Goal: Information Seeking & Learning: Learn about a topic

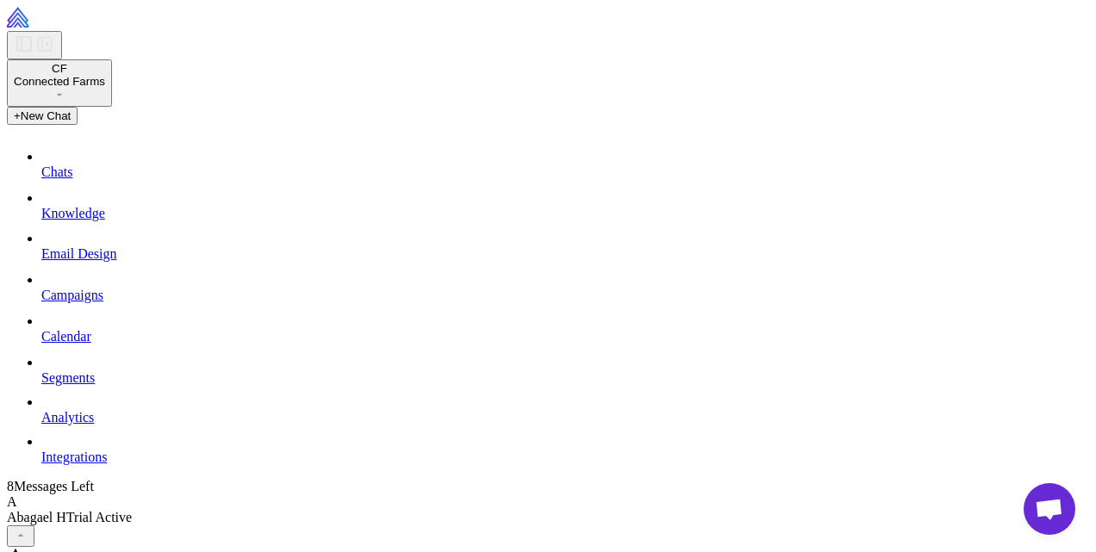
scroll to position [2606, 0]
drag, startPoint x: 673, startPoint y: 259, endPoint x: 462, endPoint y: 269, distance: 211.3
drag, startPoint x: 462, startPoint y: 269, endPoint x: 475, endPoint y: 266, distance: 13.2
copy strong "THE SOLUTION IS COMING 🔥"
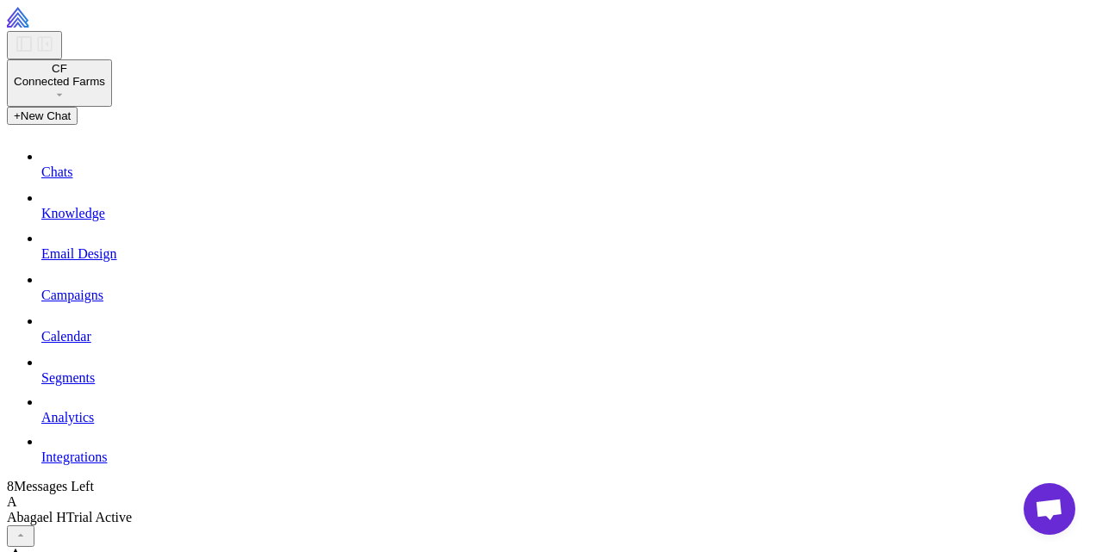
drag, startPoint x: 762, startPoint y: 107, endPoint x: 776, endPoint y: 124, distance: 22.6
drag, startPoint x: 776, startPoint y: 124, endPoint x: 747, endPoint y: 133, distance: 30.5
copy p "Tired of apps dropping out when you need them most?"
drag, startPoint x: 806, startPoint y: 168, endPoint x: 466, endPoint y: 176, distance: 340.4
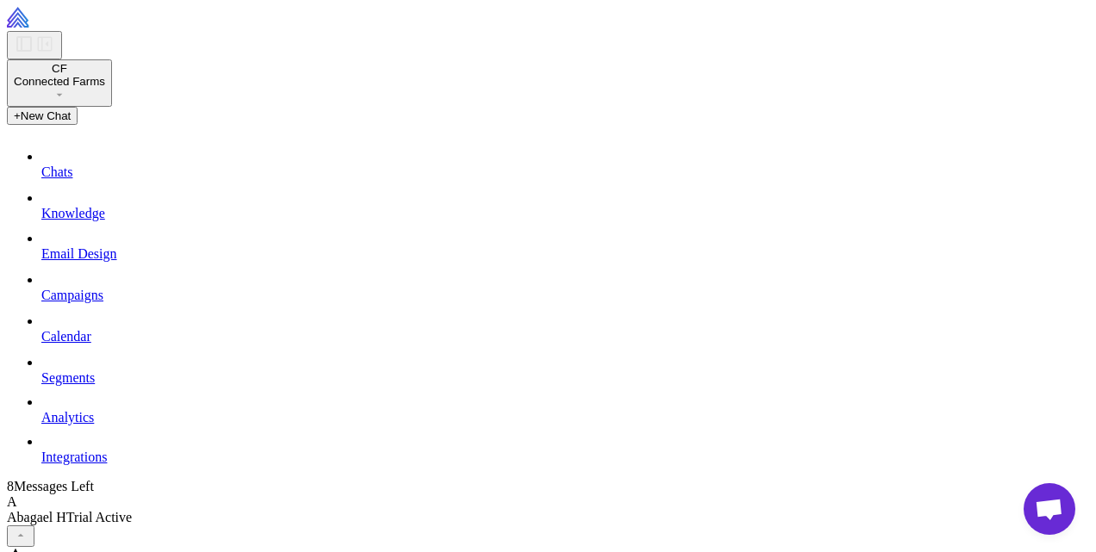
drag, startPoint x: 466, startPoint y: 176, endPoint x: 489, endPoint y: 171, distance: 23.0
copy strong "40% of Weddin farms lose connection EVERY DAY."
drag, startPoint x: 670, startPoint y: 176, endPoint x: 457, endPoint y: 174, distance: 213.7
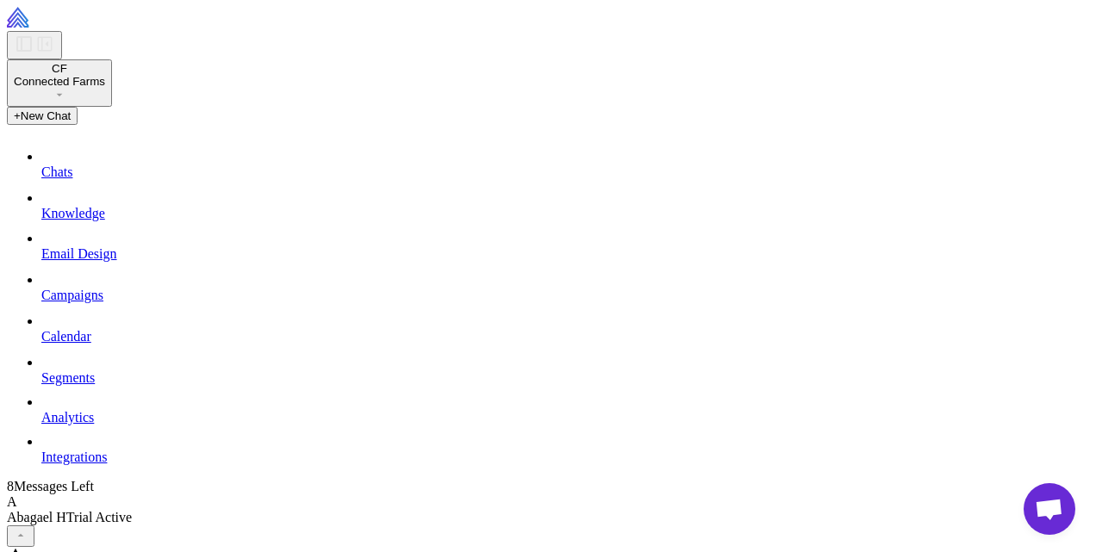
drag, startPoint x: 457, startPoint y: 174, endPoint x: 496, endPoint y: 183, distance: 40.6
copy strong "THE SOLUTION IS COMING 🔥"
drag, startPoint x: 465, startPoint y: 214, endPoint x: 498, endPoint y: 233, distance: 37.8
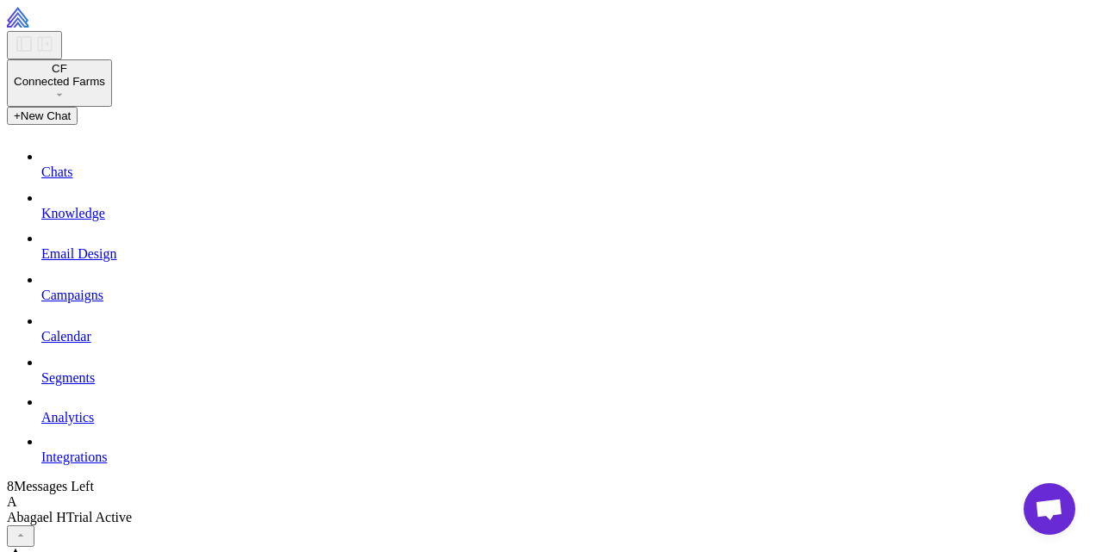
drag, startPoint x: 498, startPoint y: 233, endPoint x: 483, endPoint y: 229, distance: 15.9
copy p "Connected Farms Network is launching across [GEOGRAPHIC_DATA]"
drag, startPoint x: 468, startPoint y: 98, endPoint x: 806, endPoint y: 188, distance: 350.3
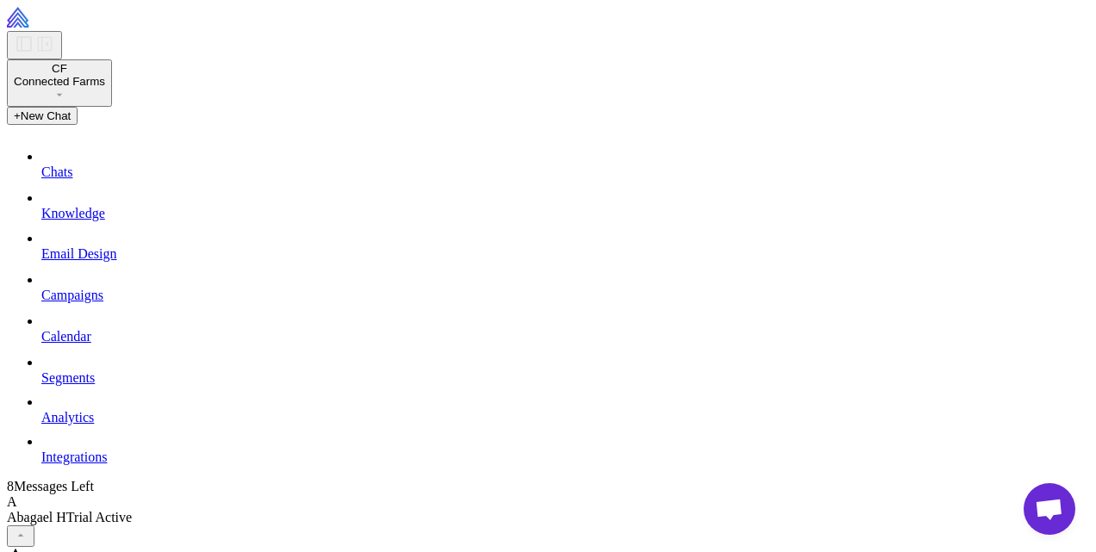
copy p "✅ Built FOR farmers, BY people who get it ✅ 1500km² of rock-solid coverage ✅ Yo…"
drag, startPoint x: 574, startPoint y: 294, endPoint x: 786, endPoint y: 295, distance: 212.0
drag, startPoint x: 786, startPoint y: 295, endPoint x: 729, endPoint y: 292, distance: 56.9
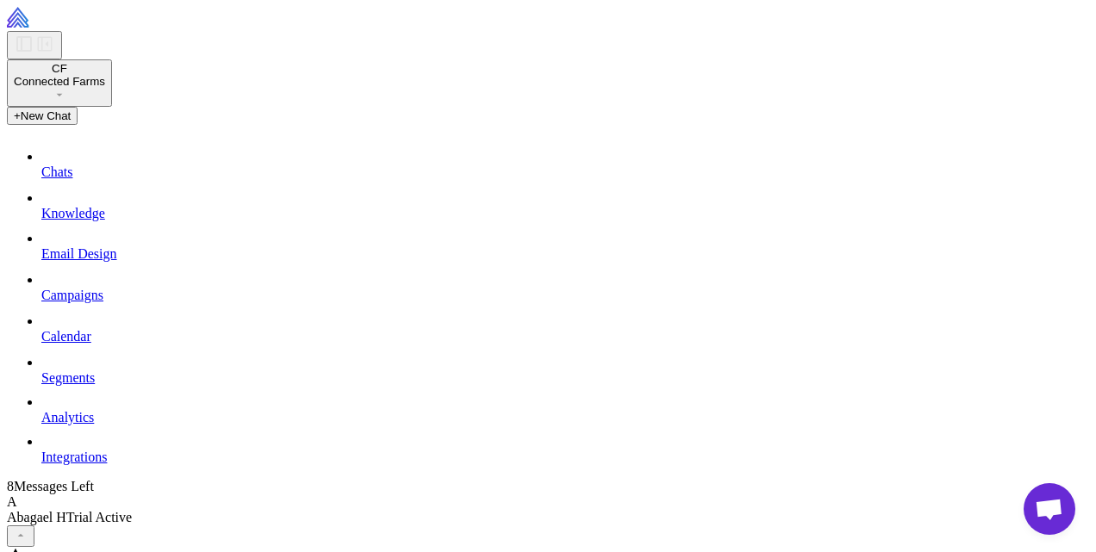
copy strong "heck your coverage & register"
